Goal: Transaction & Acquisition: Obtain resource

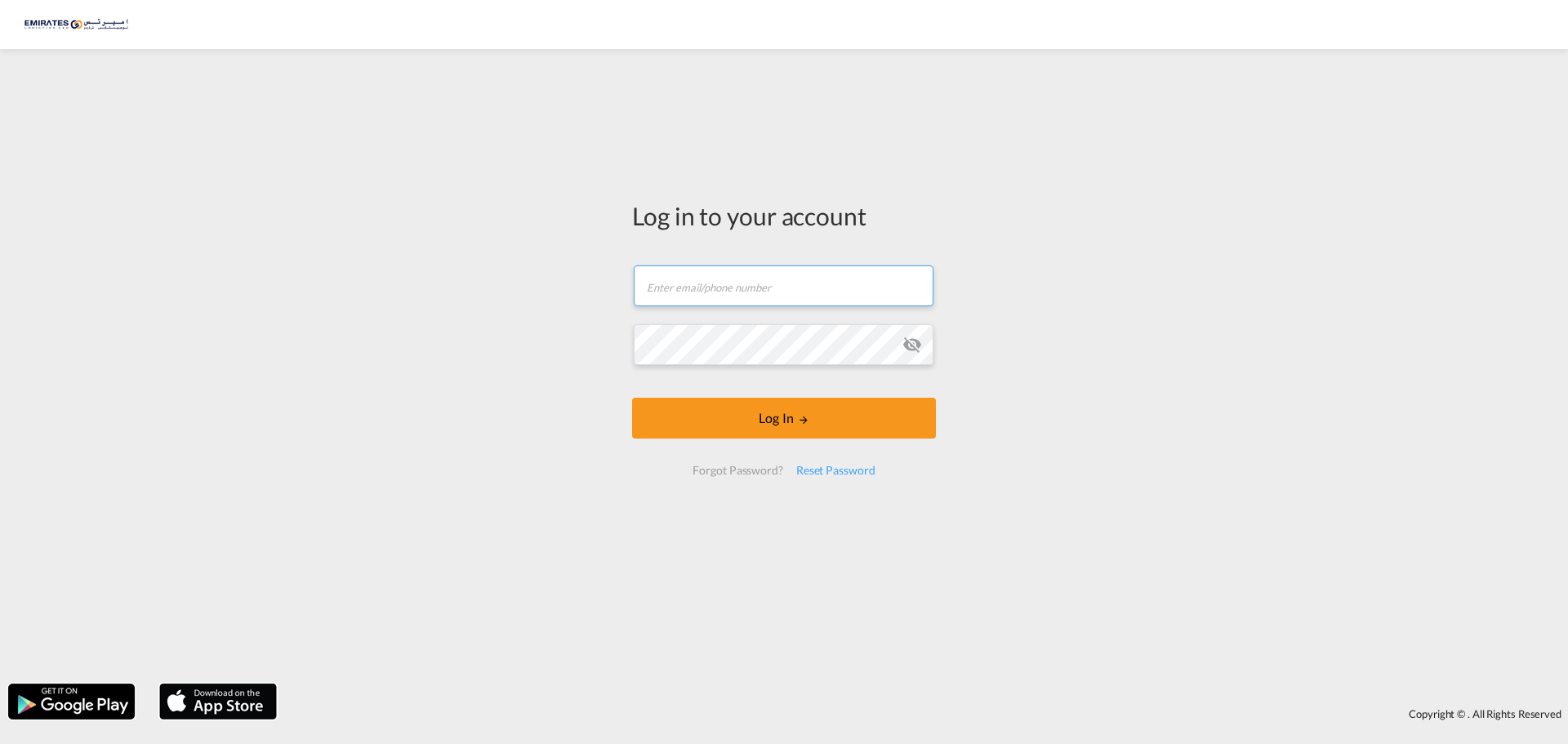
click at [762, 286] on input "text" at bounding box center [783, 285] width 299 height 41
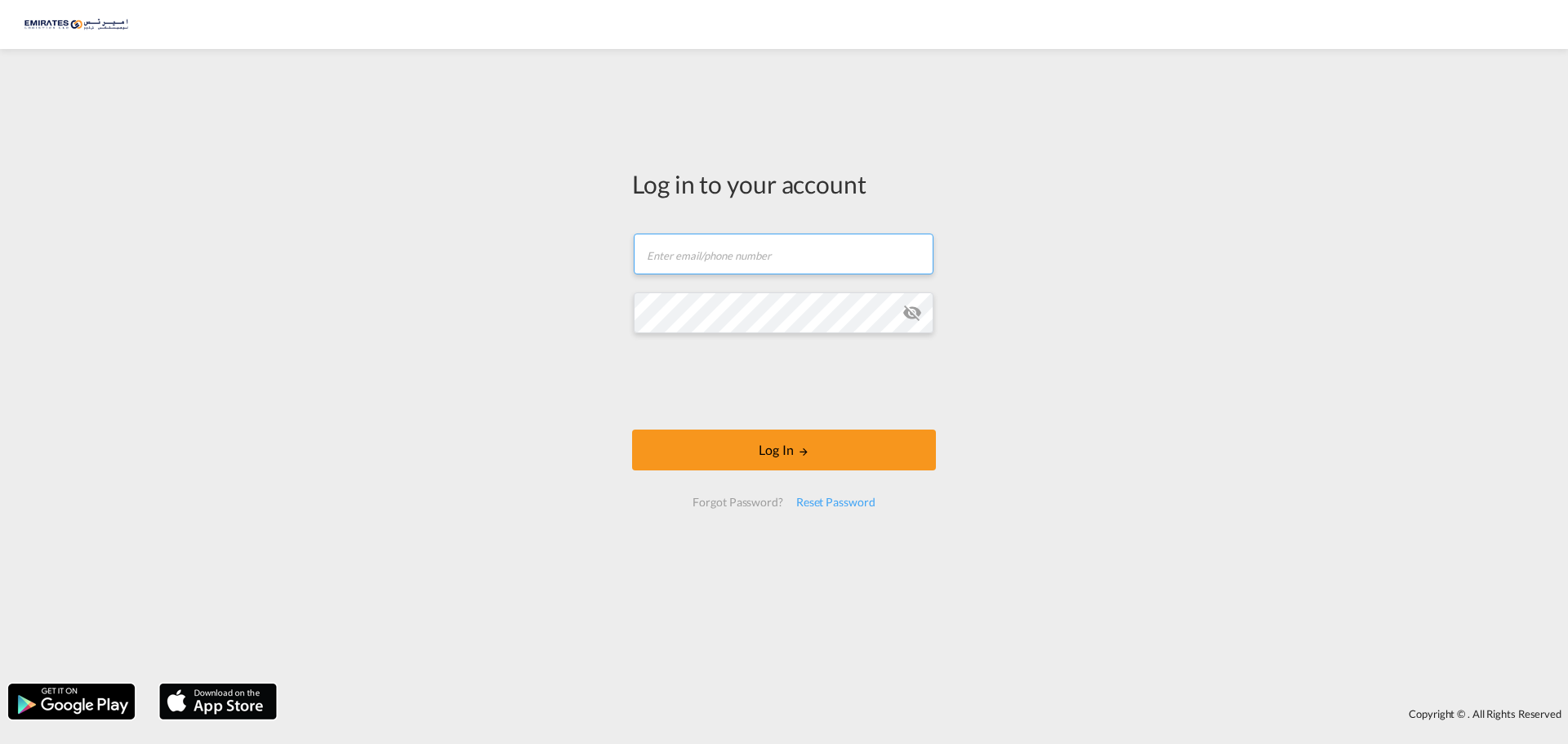
type input "[EMAIL_ADDRESS][DOMAIN_NAME]"
click at [632, 429] on button "Log In" at bounding box center [784, 450] width 304 height 41
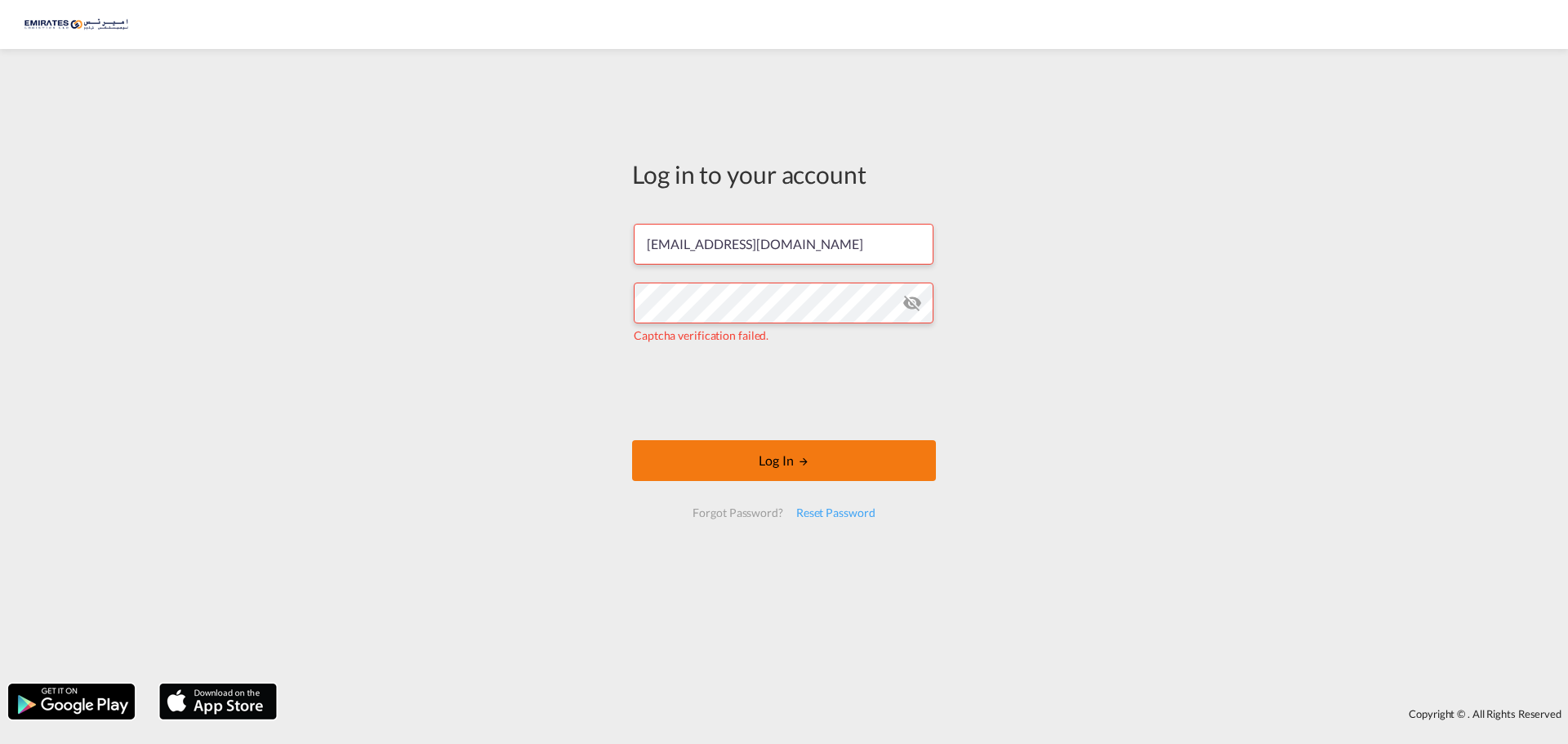
click at [723, 457] on button "Log In" at bounding box center [784, 460] width 304 height 41
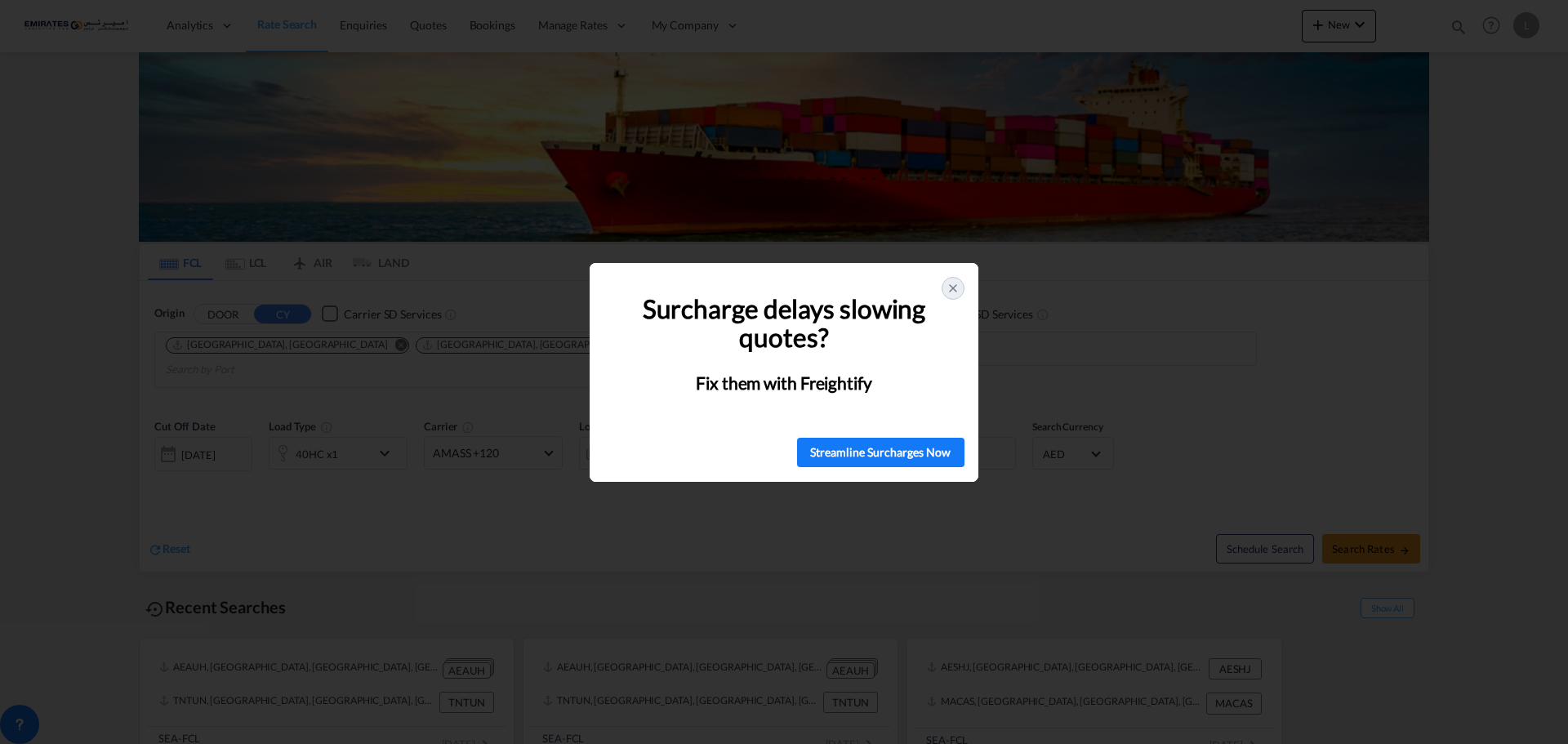
click at [959, 289] on div at bounding box center [953, 288] width 23 height 23
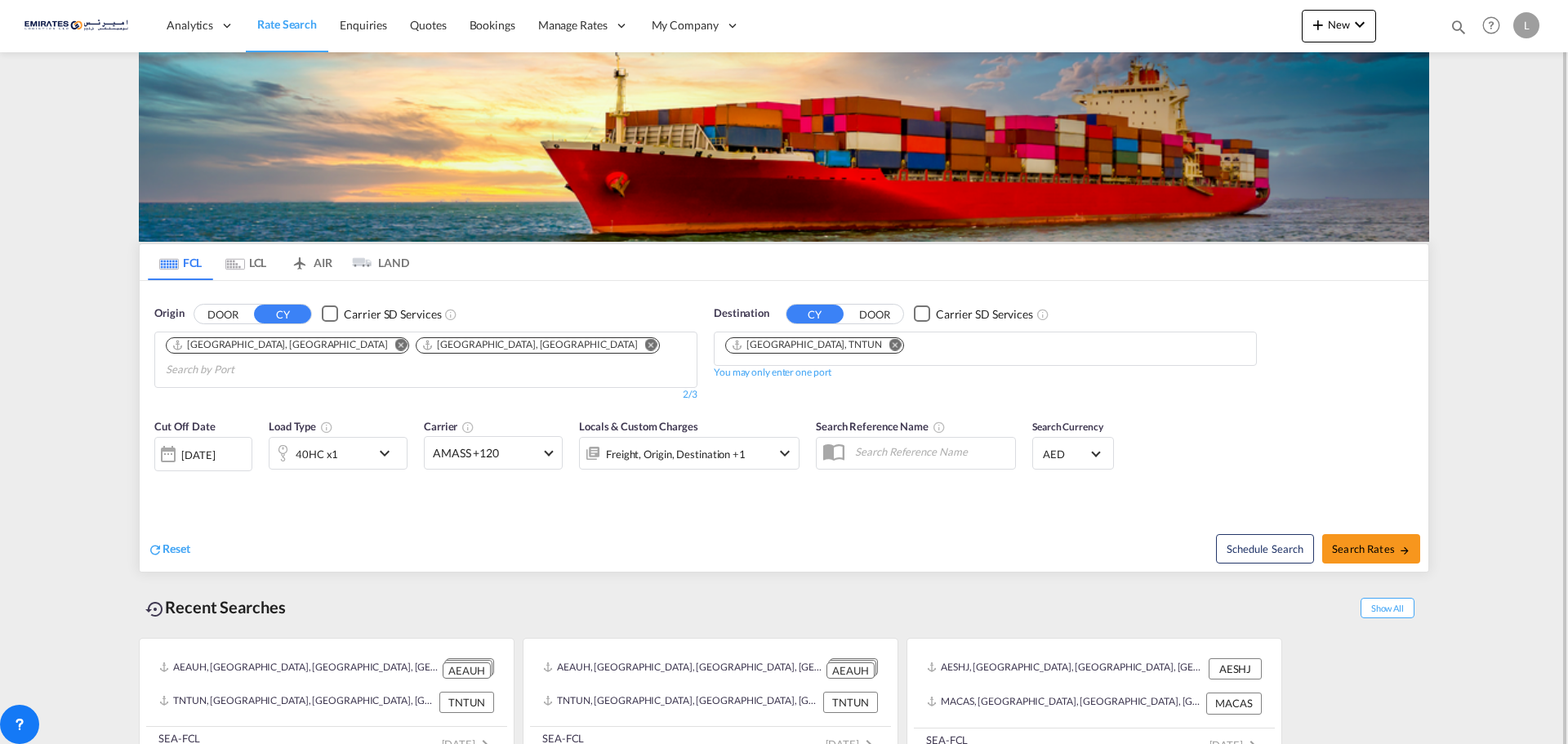
scroll to position [6, 0]
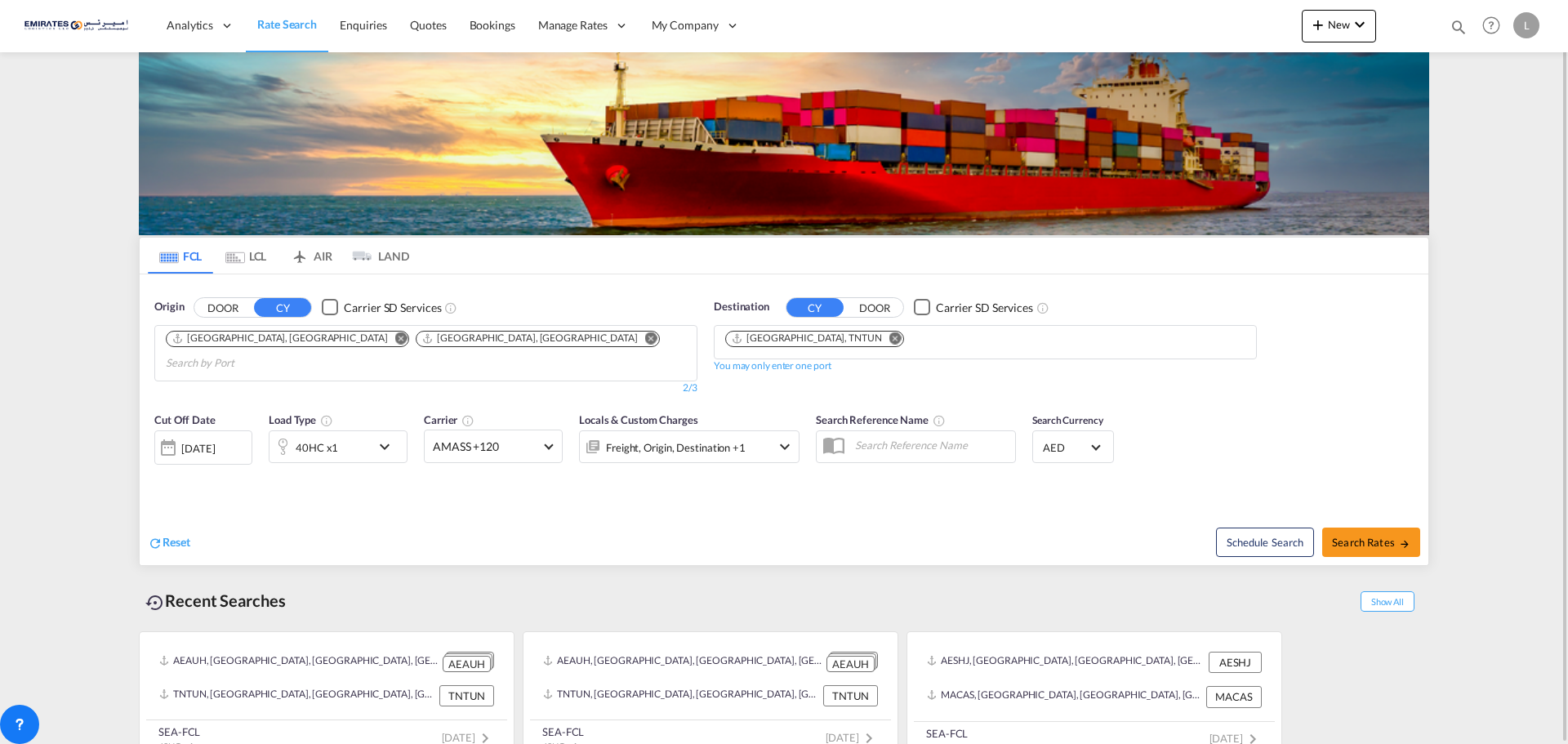
click at [802, 471] on div "Cut Off Date [DATE] [DATE] Load Type 40HC x1 Carrier AMASS +120 Online Rates 0 …" at bounding box center [784, 450] width 1289 height 92
click at [483, 436] on md-select-value "AMASS +120" at bounding box center [493, 446] width 137 height 32
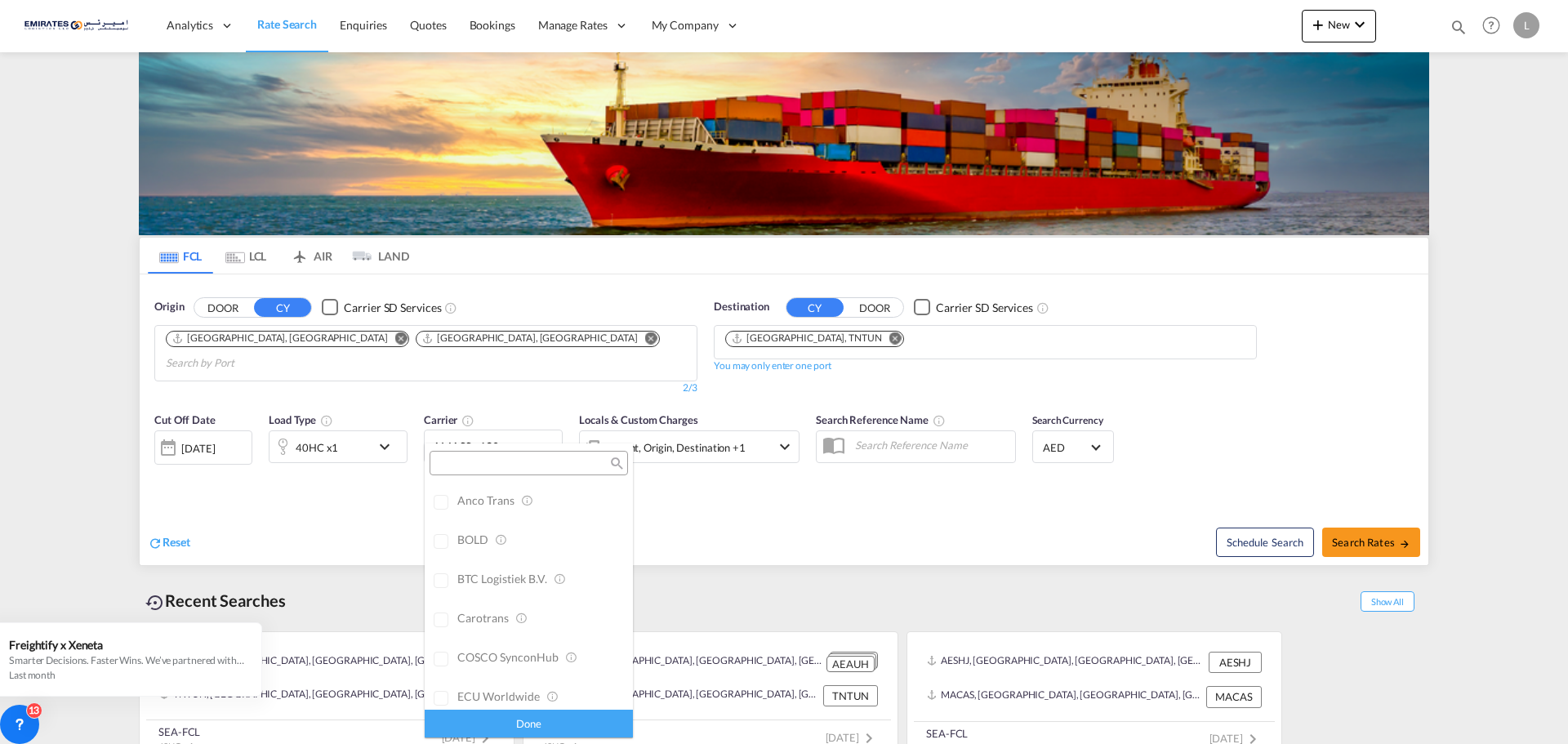
scroll to position [0, 0]
click at [567, 501] on div "Checkbox No Ink" at bounding box center [575, 499] width 16 height 16
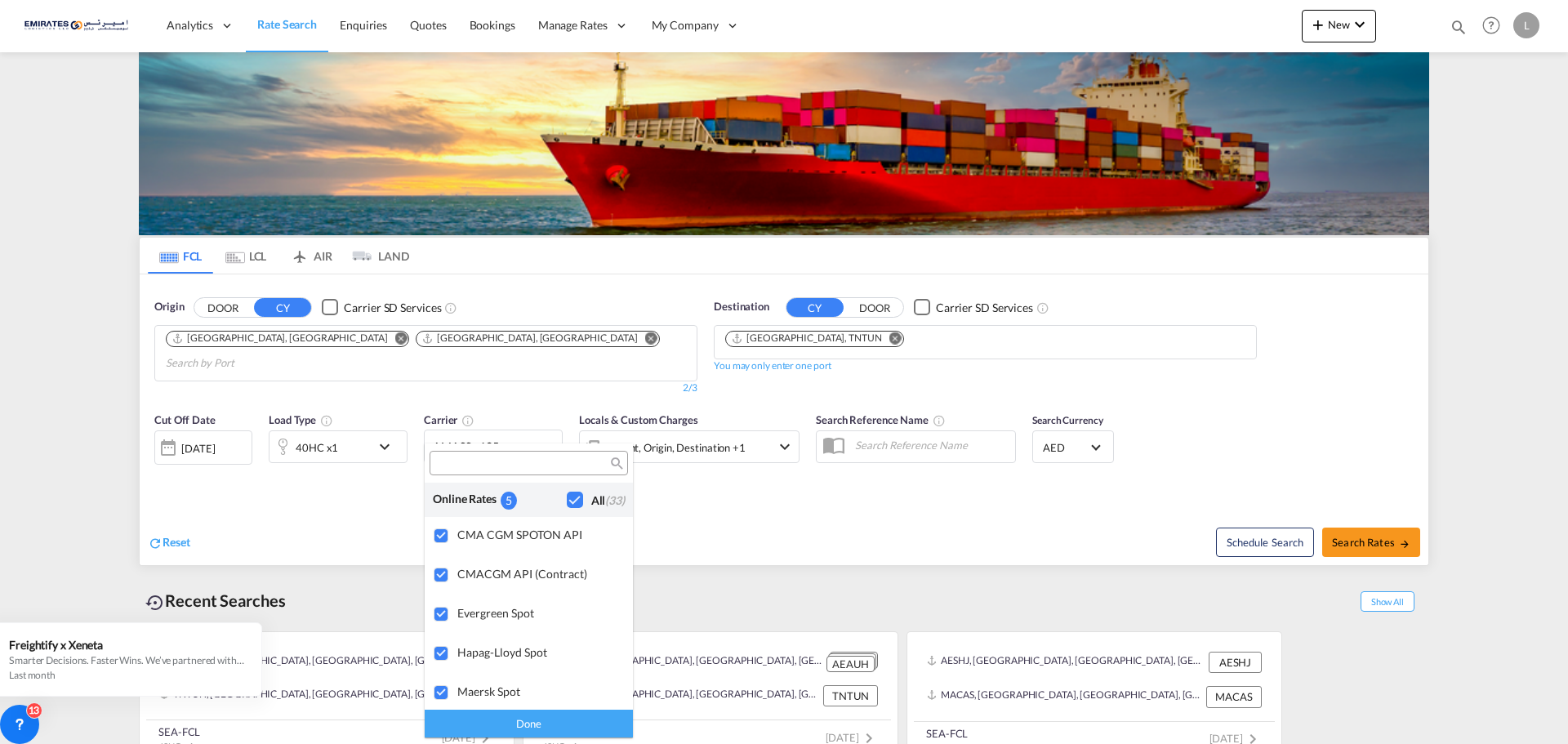
click at [673, 508] on md-backdrop at bounding box center [784, 372] width 1568 height 744
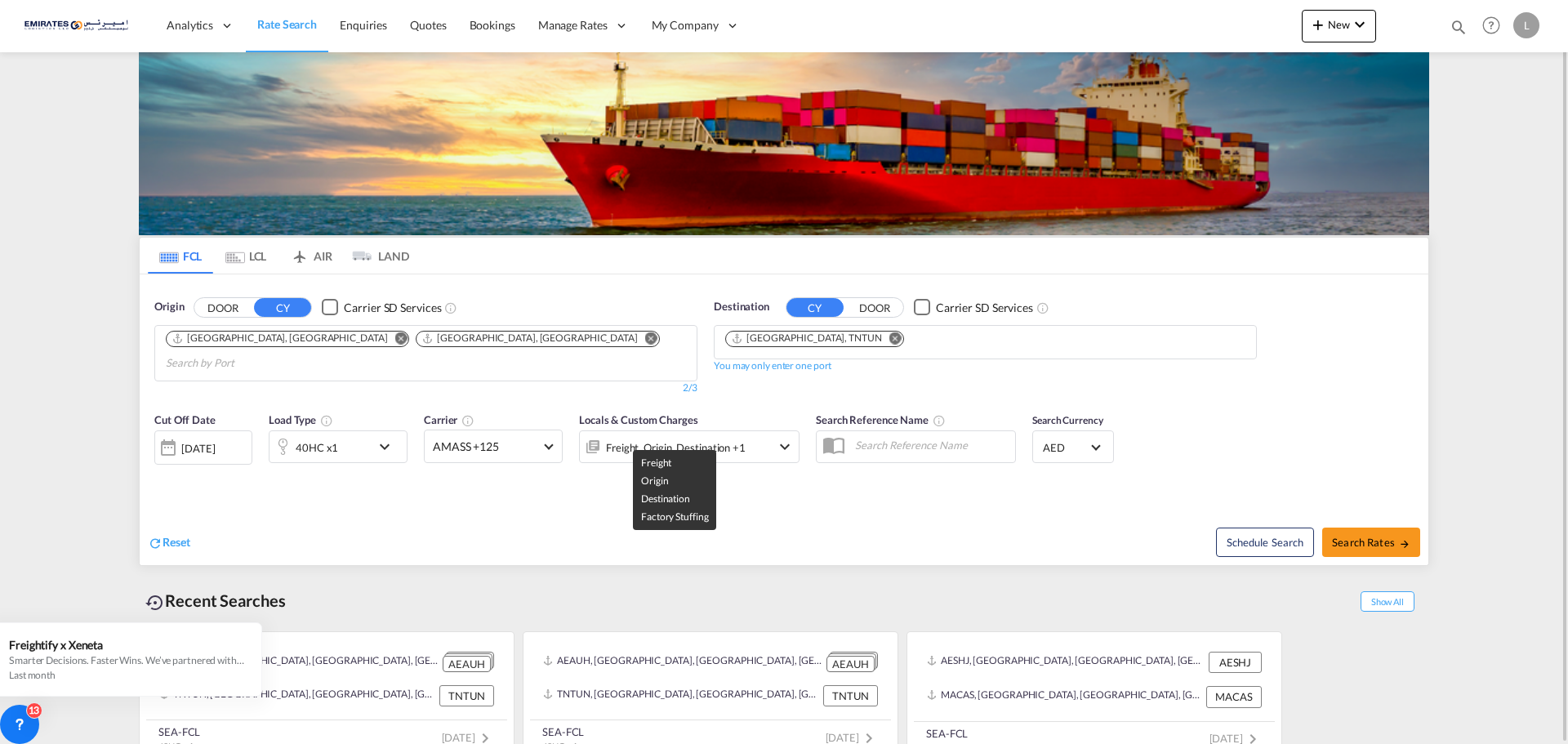
click at [701, 437] on div "Freight, Origin, Destination +1" at bounding box center [676, 448] width 140 height 23
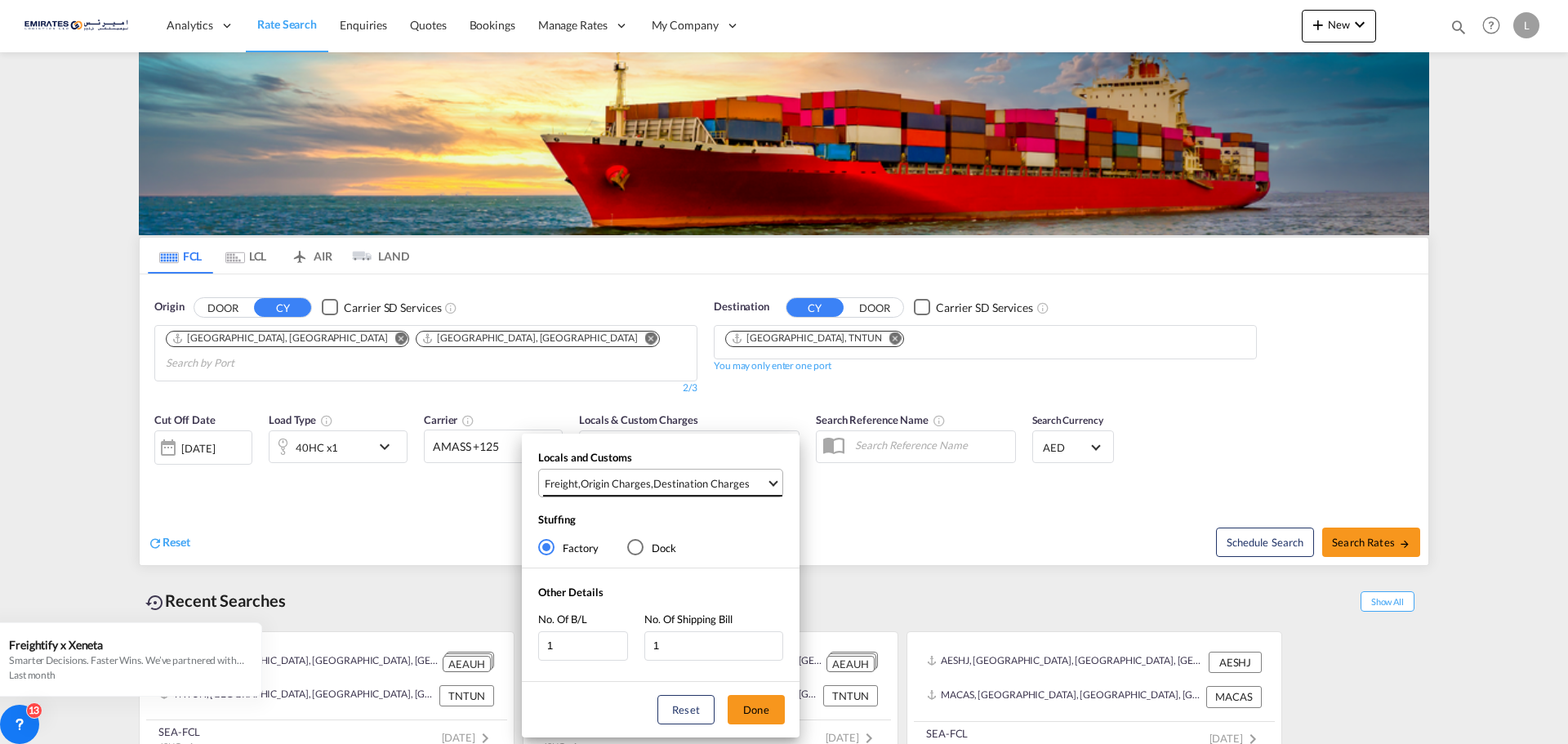
click at [772, 479] on span "Select Locals and Customs: \aFreight, \aOrigin Charges, \aDestination Charges" at bounding box center [773, 482] width 9 height 9
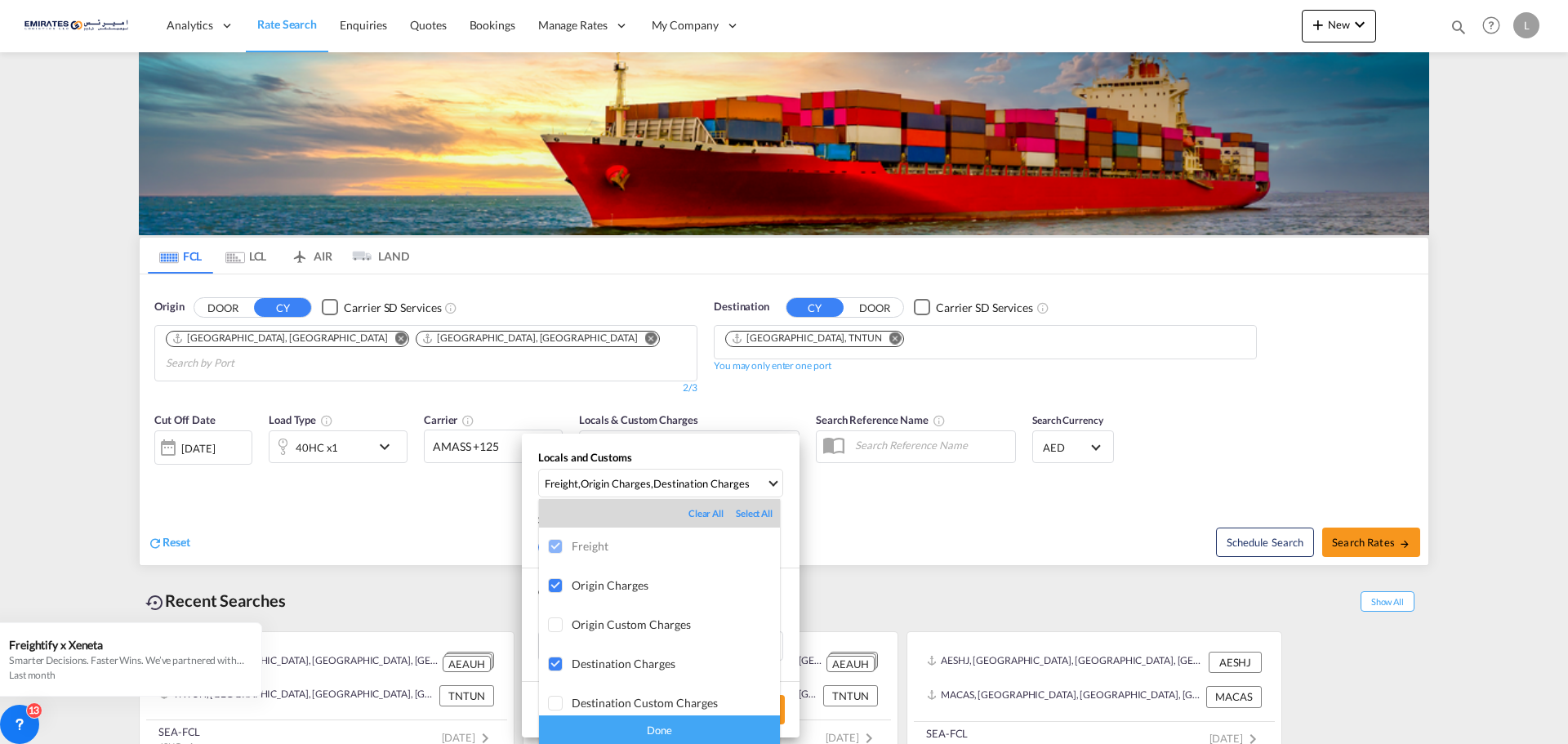
click at [845, 488] on md-backdrop at bounding box center [784, 372] width 1568 height 744
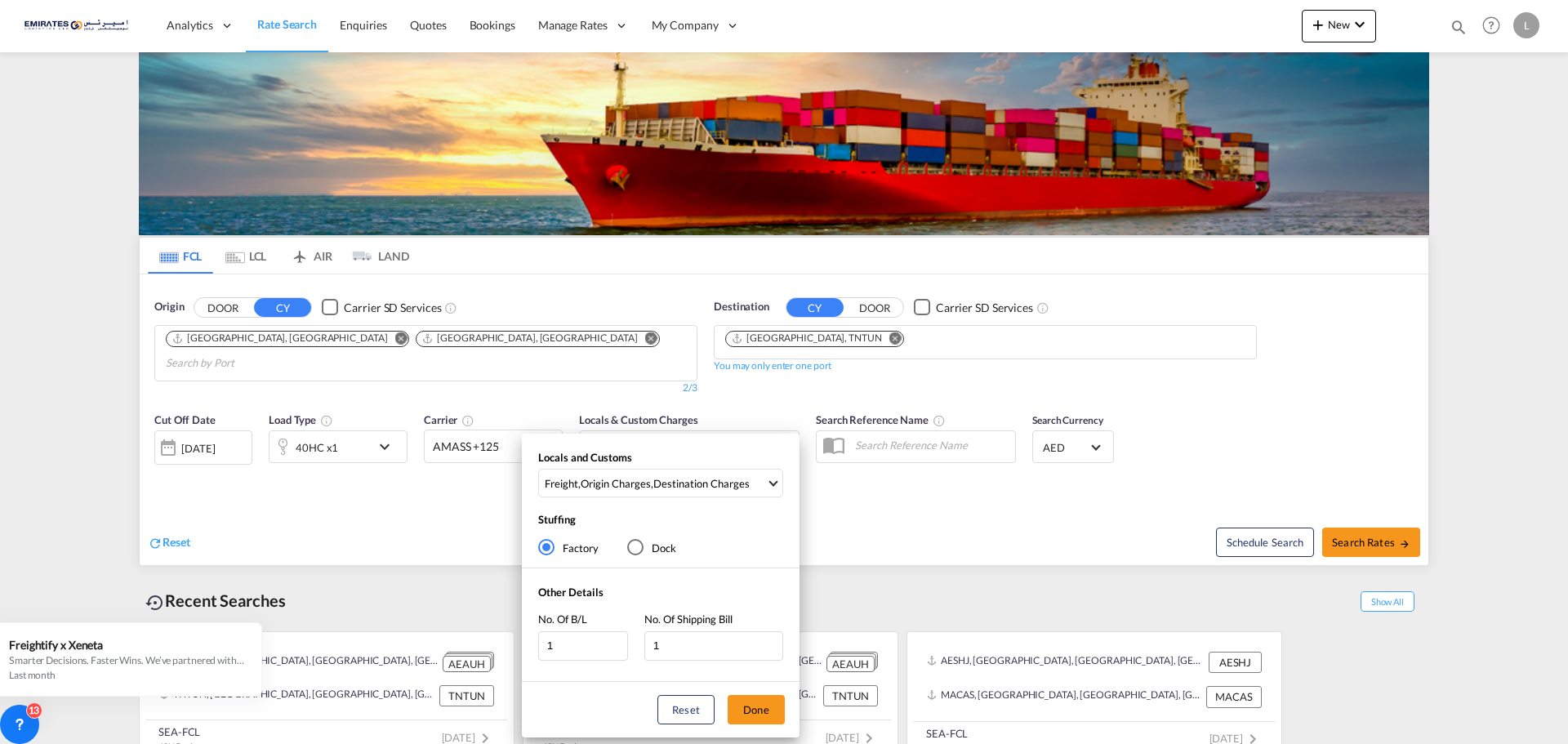
click at [1393, 526] on div "Locals and Customs Freight , Origin Charges , Destination Charges Stuffing Fact…" at bounding box center [784, 372] width 1568 height 744
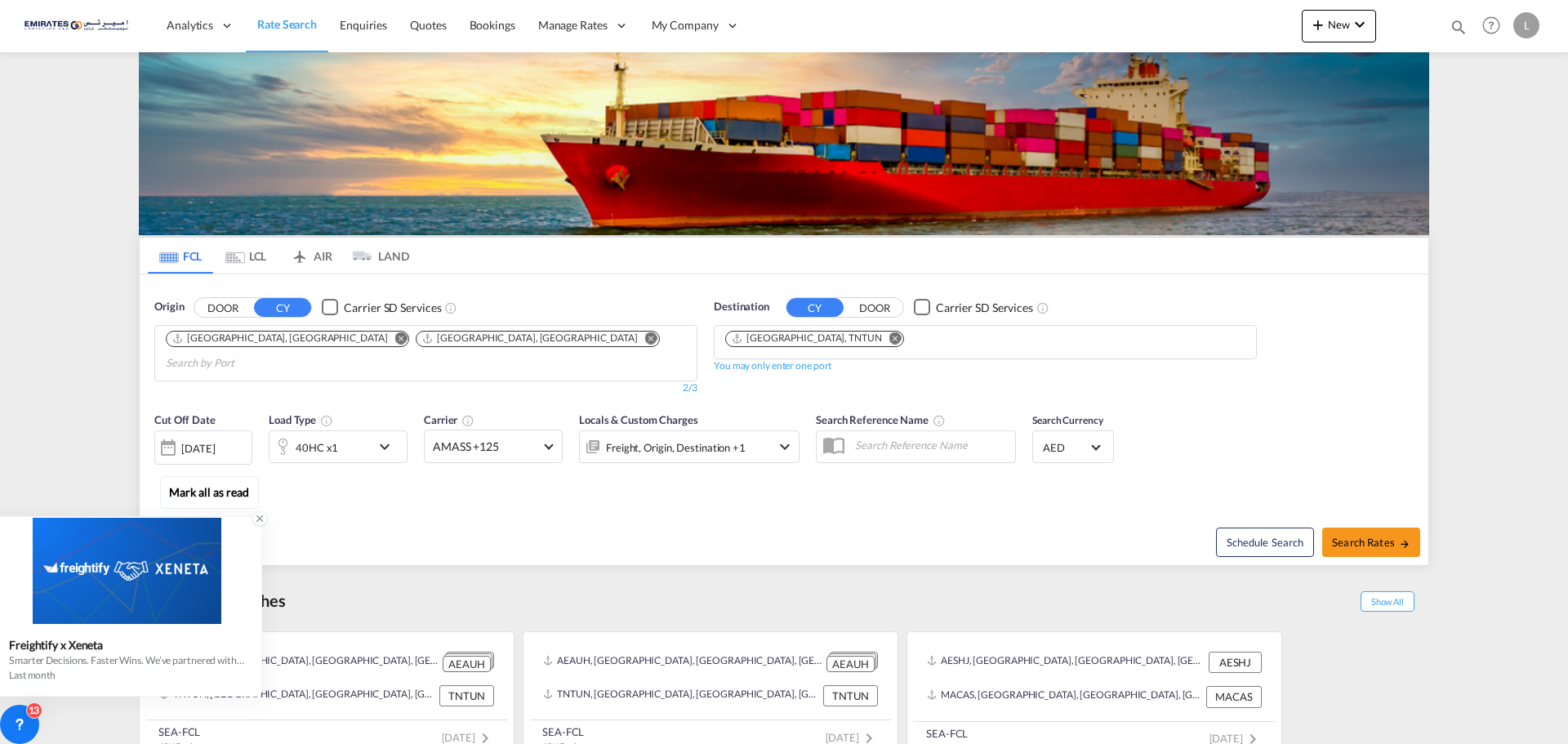
click at [257, 522] on icon at bounding box center [259, 519] width 11 height 11
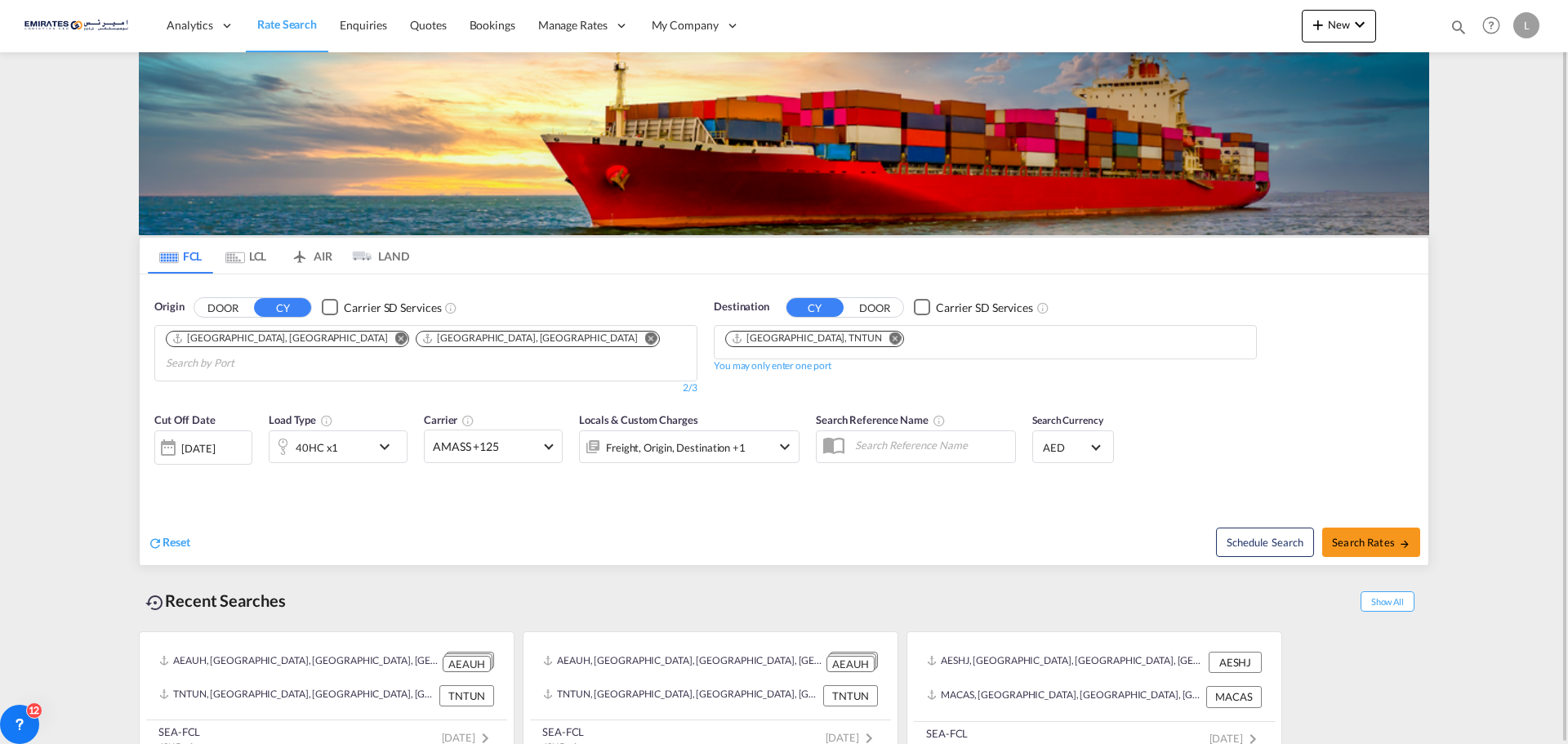
drag, startPoint x: 1567, startPoint y: 222, endPoint x: 1549, endPoint y: 399, distance: 177.9
click at [1552, 398] on md-content "Analytics Reports Dashboard Rate Search Enquiries Quotes Bookings" at bounding box center [784, 372] width 1568 height 744
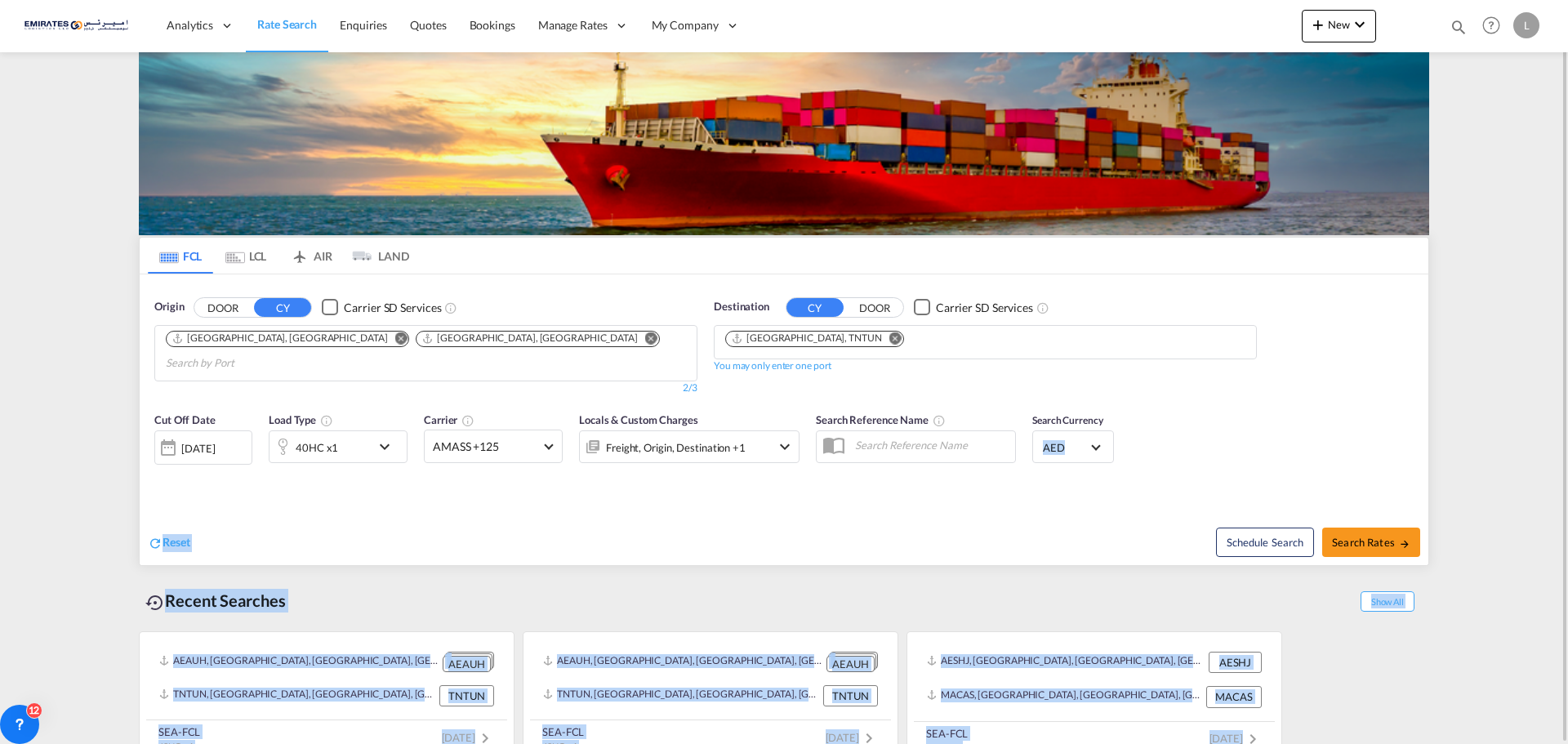
click at [427, 541] on div "Reset Schedule Search Search Rates" at bounding box center [784, 529] width 1289 height 71
click at [426, 566] on div "Recent Searches Show All [GEOGRAPHIC_DATA], [GEOGRAPHIC_DATA], [GEOGRAPHIC_DATA…" at bounding box center [784, 664] width 1291 height 194
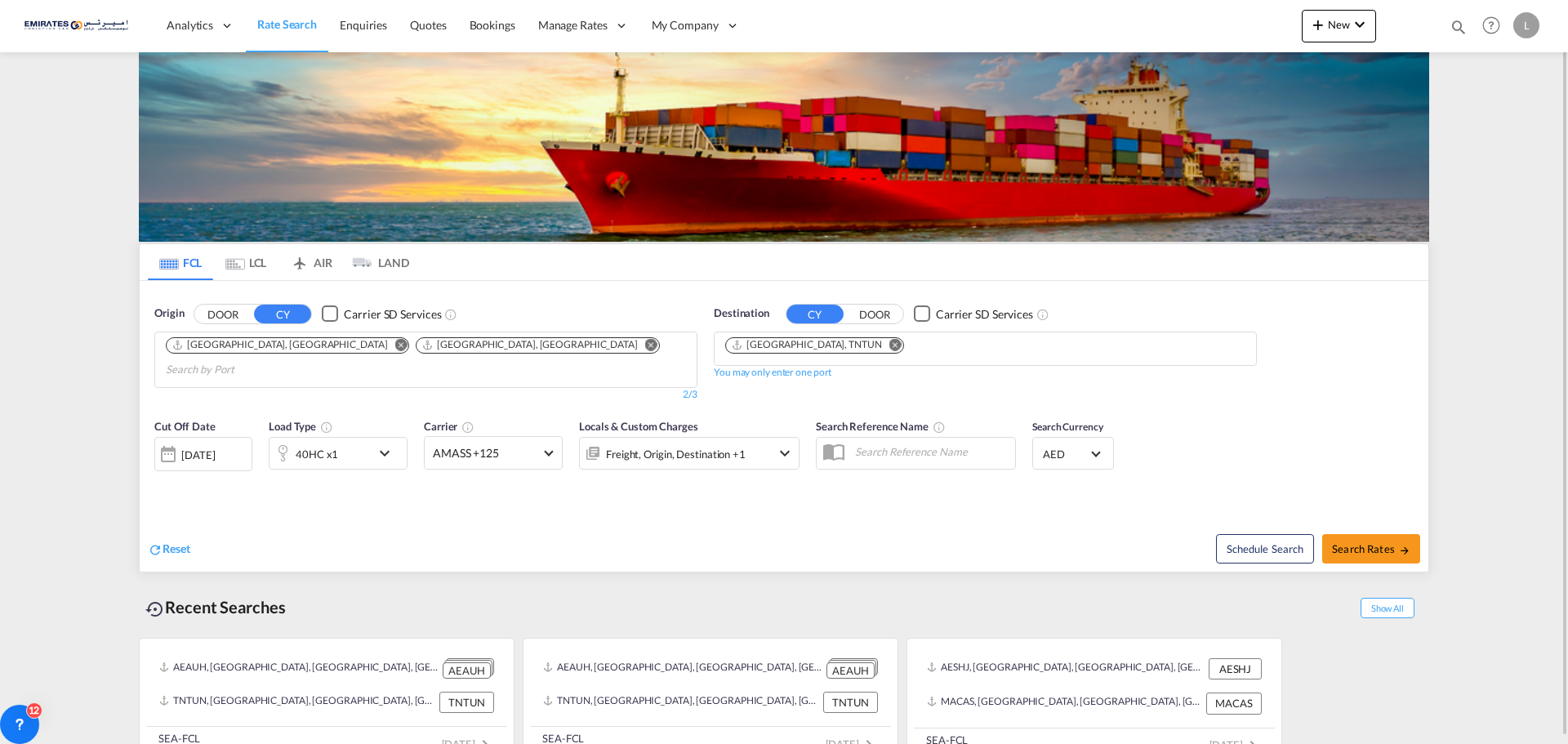
click at [890, 349] on md-icon "Remove" at bounding box center [896, 345] width 12 height 12
click at [814, 347] on input "Chips input." at bounding box center [803, 350] width 155 height 27
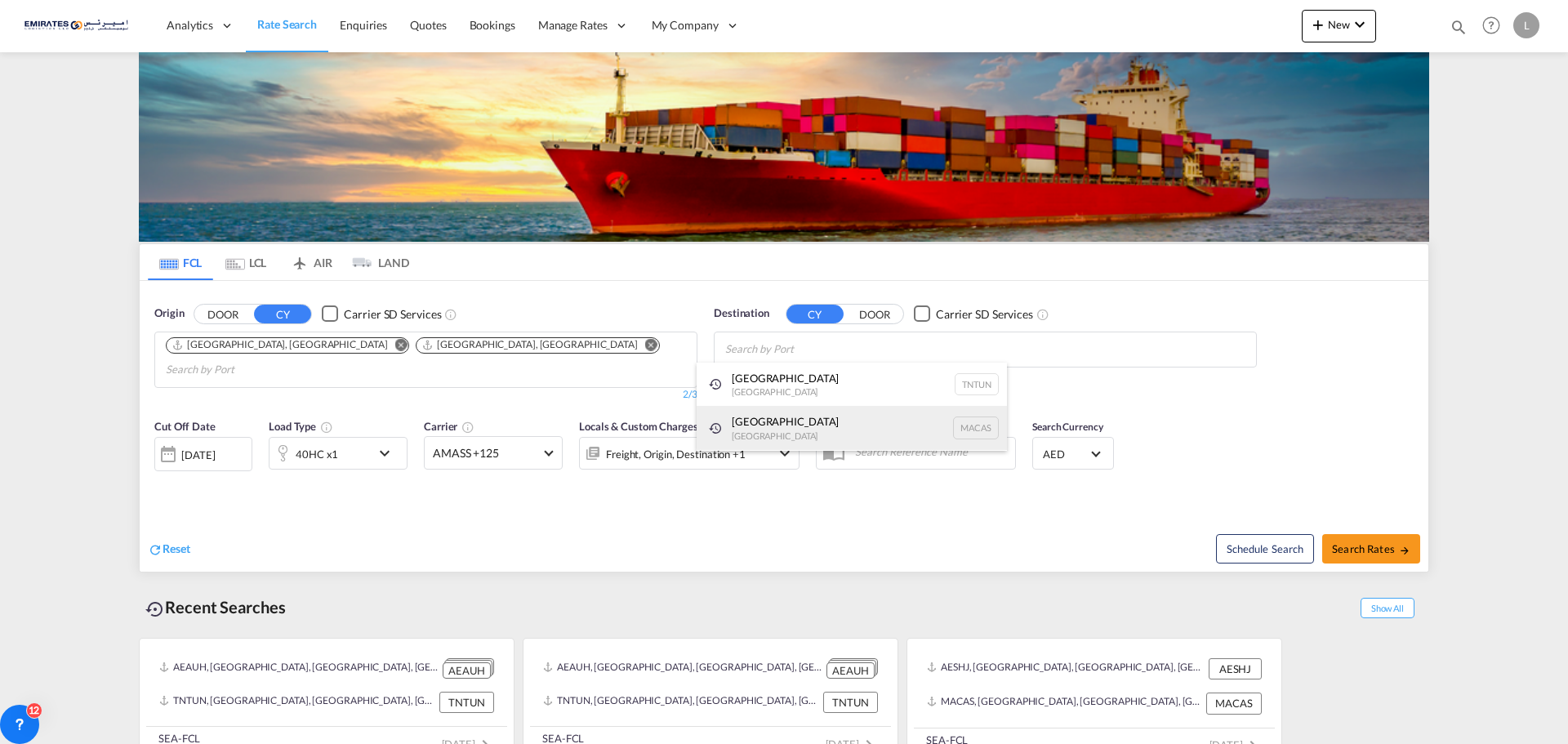
click at [828, 420] on div "Casablanca [GEOGRAPHIC_DATA] [GEOGRAPHIC_DATA]" at bounding box center [851, 428] width 310 height 44
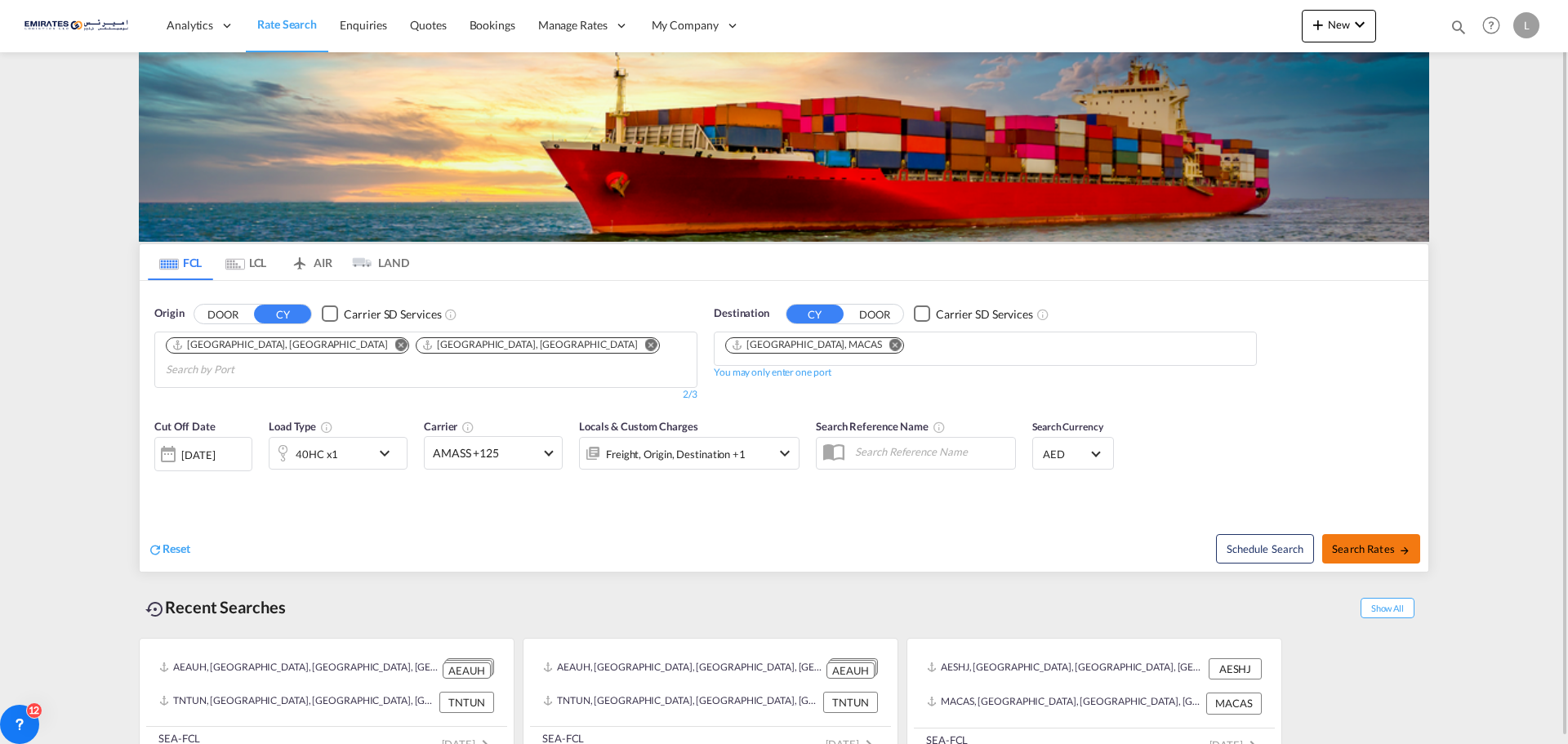
click at [1387, 538] on button "Search Rates" at bounding box center [1371, 549] width 98 height 29
type input "AEAUH,AEAUH to MACAS / [DATE]"
